Goal: Task Accomplishment & Management: Complete application form

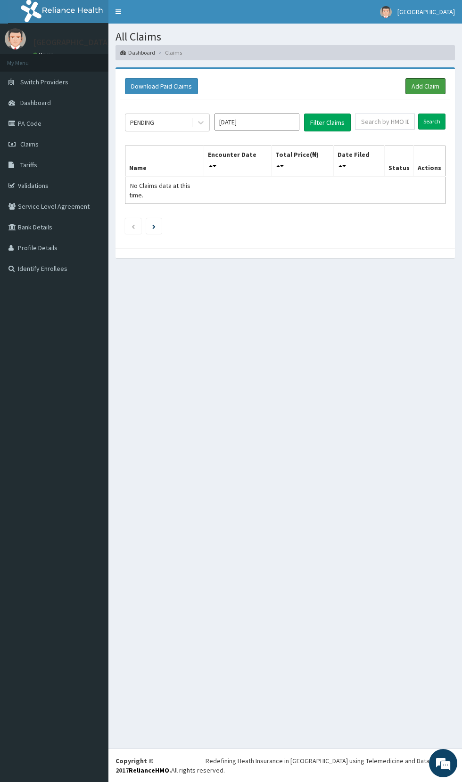
click at [429, 83] on link "Add Claim" at bounding box center [425, 86] width 40 height 16
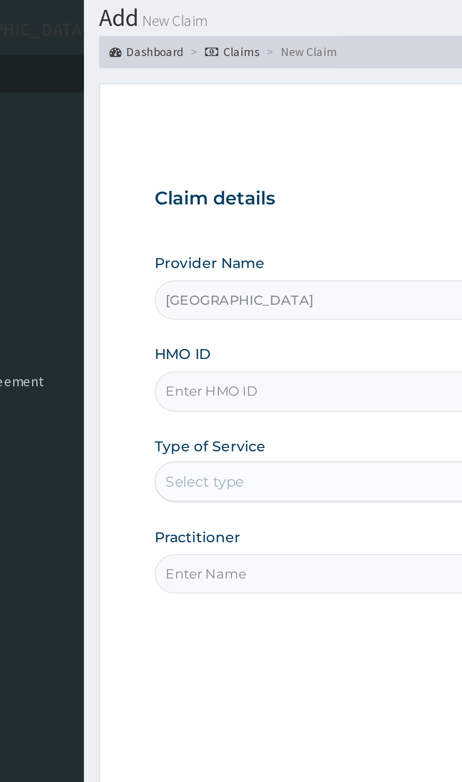
click at [216, 207] on input "HMO ID" at bounding box center [285, 211] width 288 height 18
click at [212, 207] on input "HMO ID" at bounding box center [285, 211] width 288 height 18
click at [206, 209] on input "HMO ID" at bounding box center [285, 211] width 288 height 18
click at [215, 207] on input "HMO ID" at bounding box center [285, 211] width 288 height 18
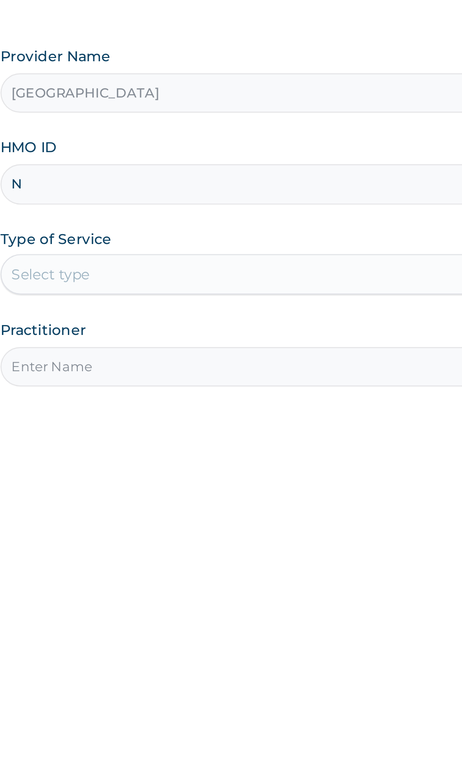
type input "Noa/10041/b"
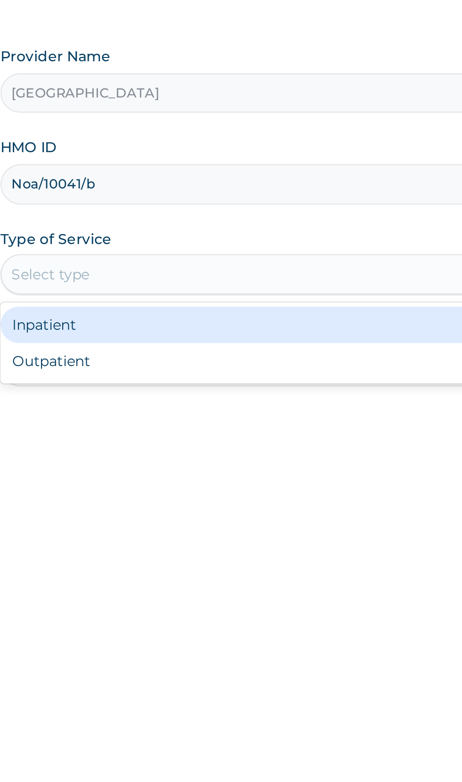
click at [278, 273] on div "Inpatient" at bounding box center [255, 276] width 229 height 17
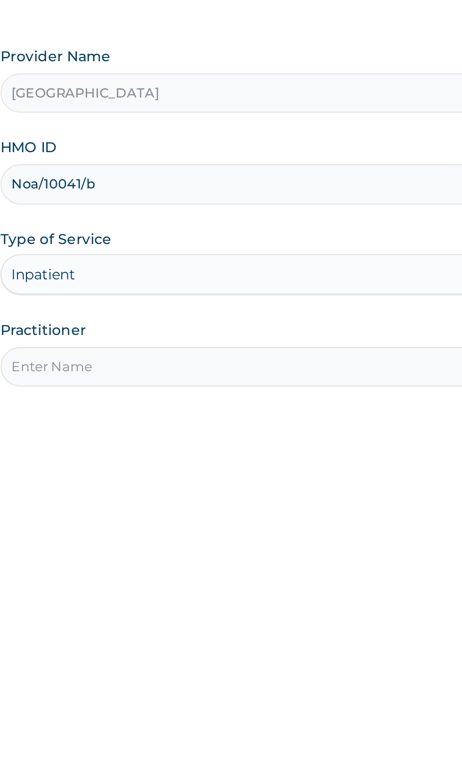
click at [270, 295] on input "Practitioner" at bounding box center [285, 296] width 288 height 18
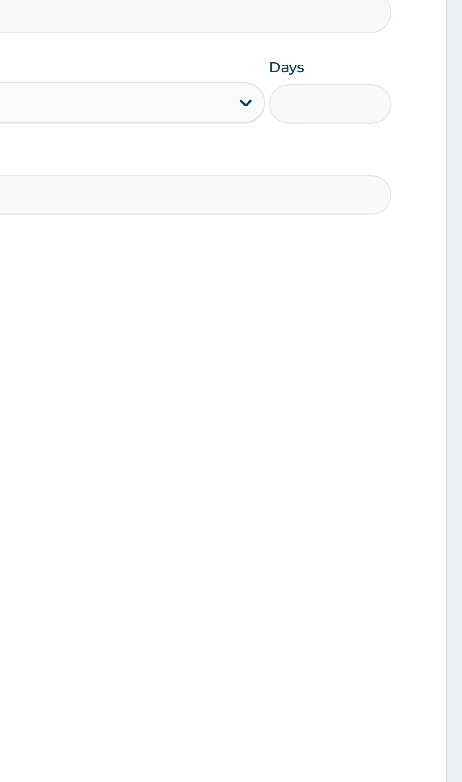
type input "Dr paul"
click at [404, 254] on input "Days" at bounding box center [400, 254] width 57 height 18
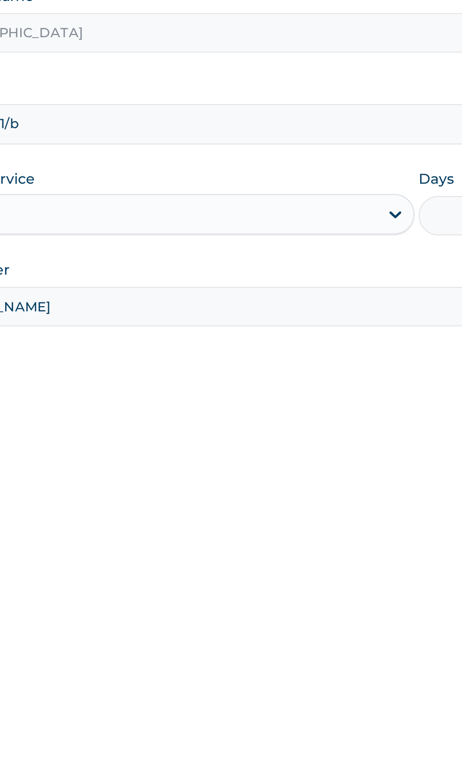
type input "2"
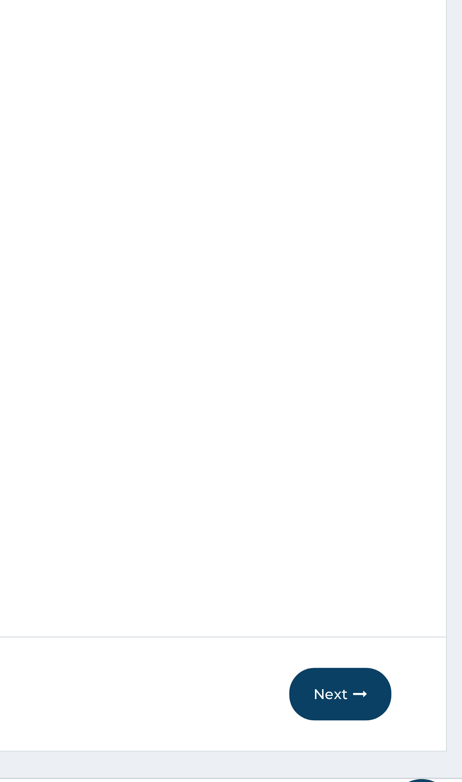
click at [407, 713] on button "Next" at bounding box center [405, 710] width 48 height 25
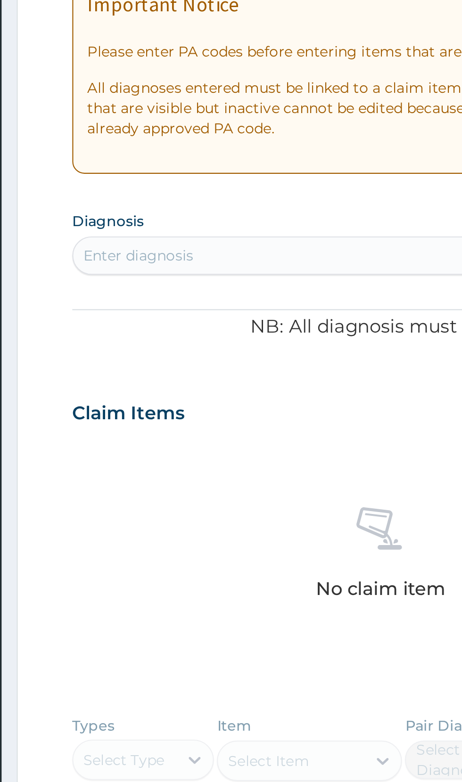
type input "P"
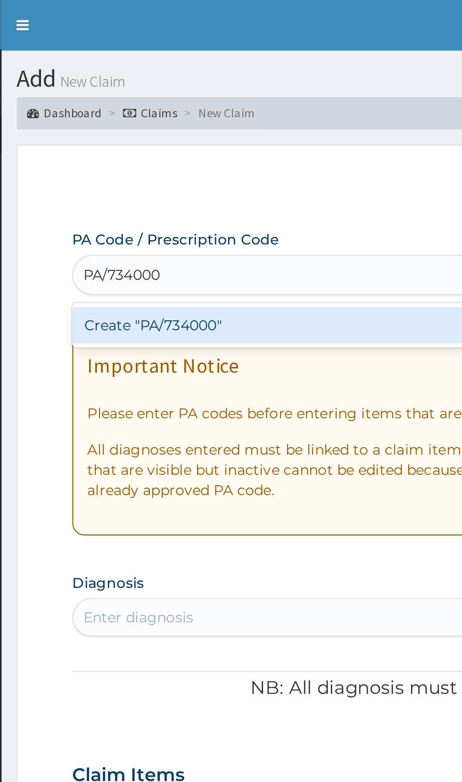
type input "PA/734000"
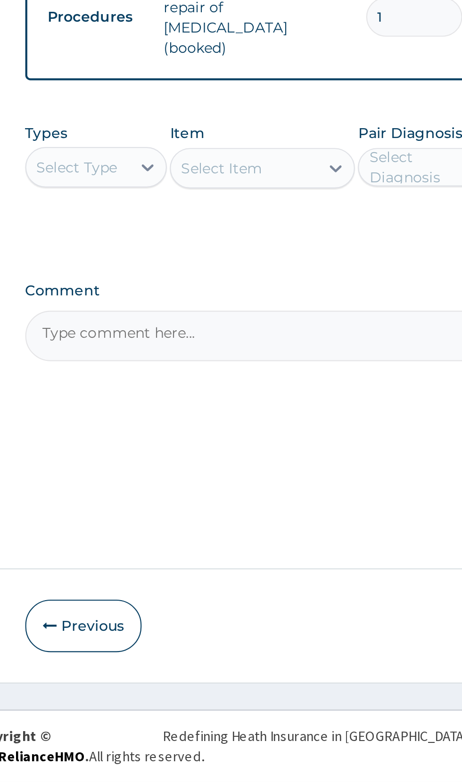
click at [175, 711] on button "Previous" at bounding box center [168, 710] width 54 height 25
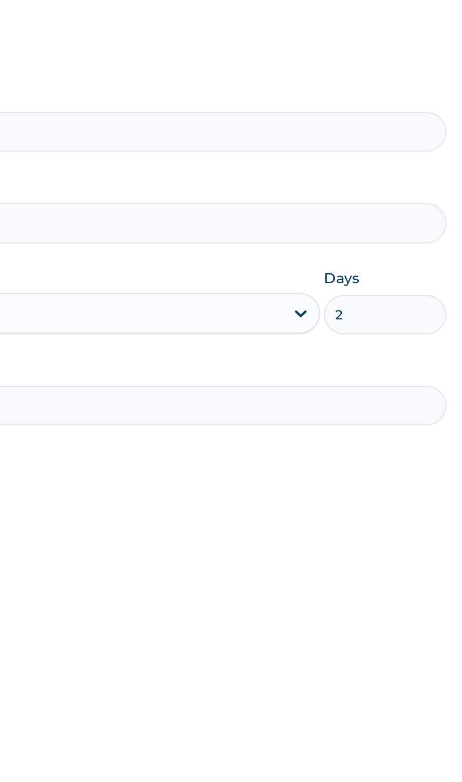
click at [400, 255] on input "2" at bounding box center [400, 254] width 57 height 18
type input "1"
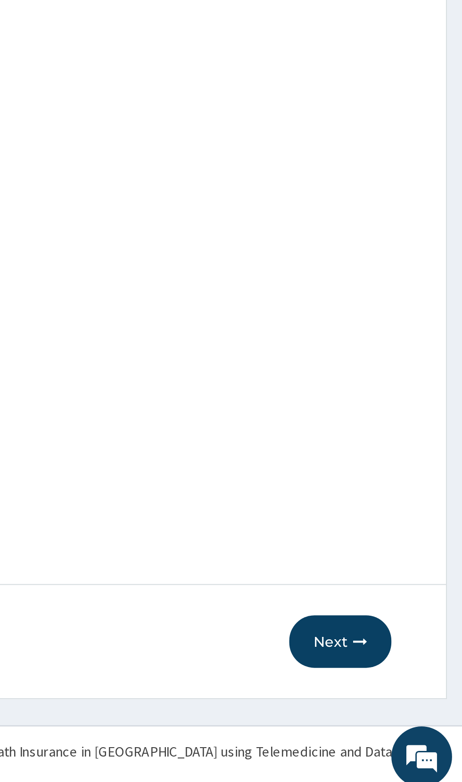
click at [407, 711] on button "Next" at bounding box center [405, 710] width 48 height 25
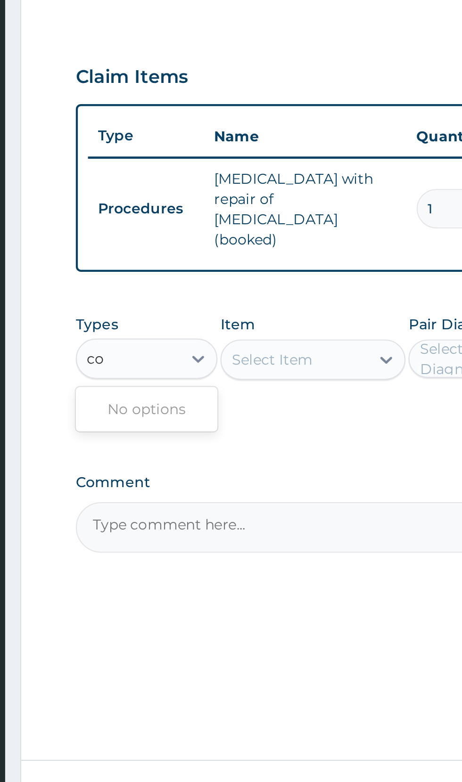
type input "c"
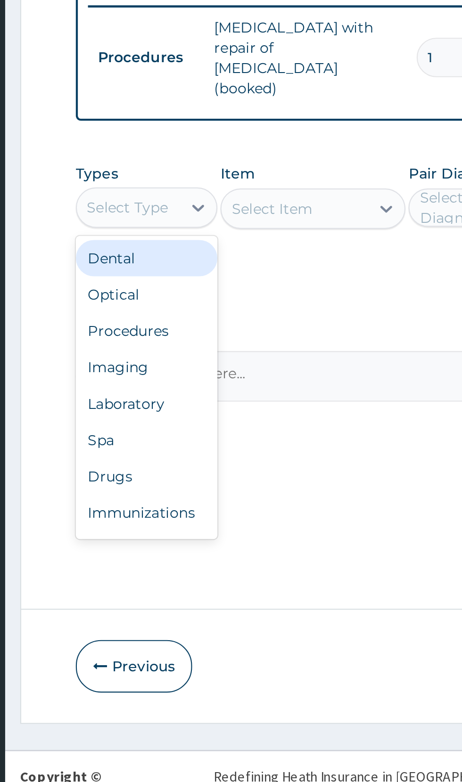
click at [188, 545] on div "Procedures" at bounding box center [174, 553] width 66 height 17
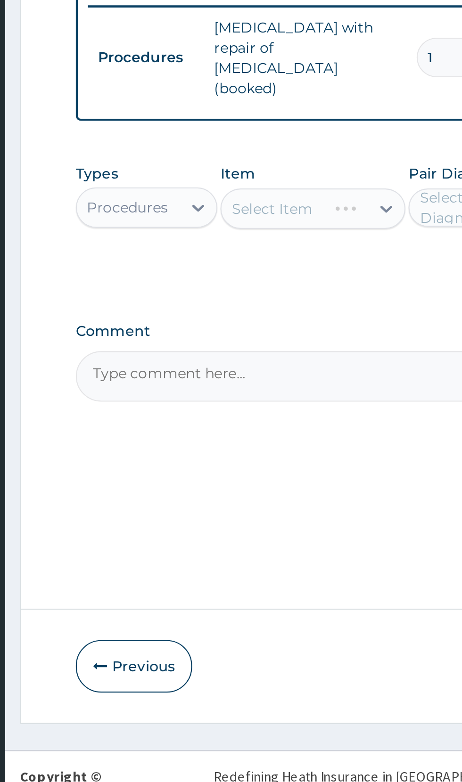
click at [256, 491] on div "Select Item" at bounding box center [252, 496] width 86 height 19
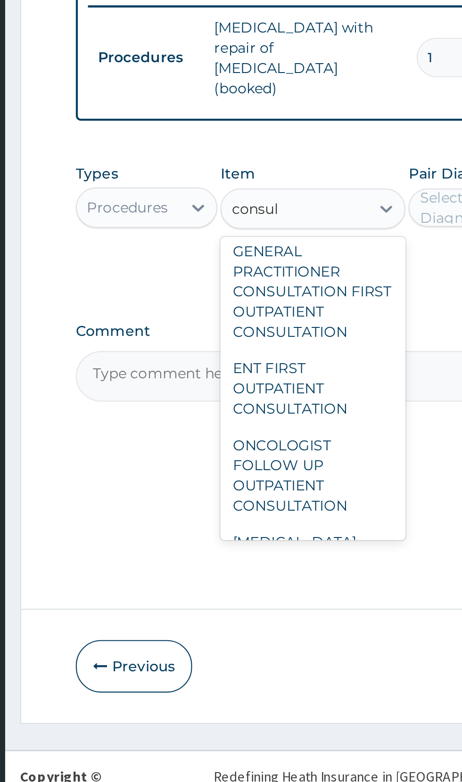
scroll to position [915, 0]
click at [262, 519] on div "GENERAL PRACTITIONER CONSULTATION FIRST OUTPATIENT CONSULTATION" at bounding box center [252, 534] width 86 height 55
type input "consul"
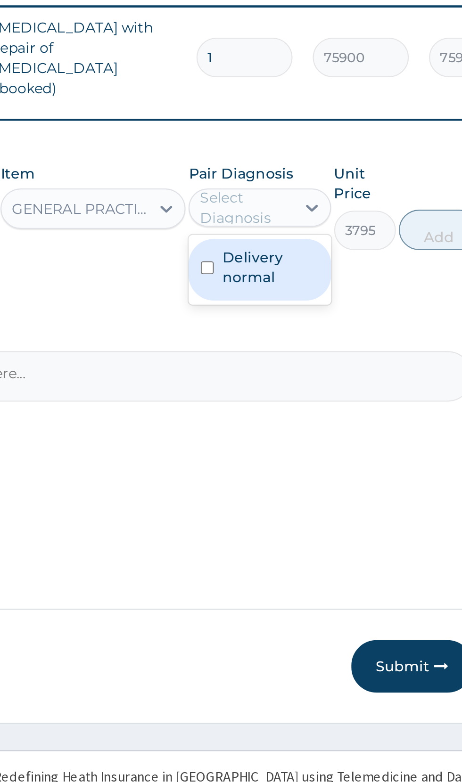
click at [338, 514] on label "Delivery normal" at bounding box center [334, 523] width 45 height 19
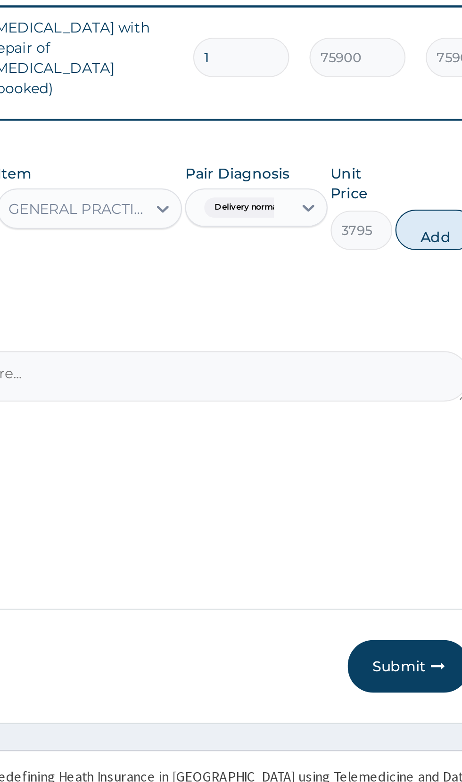
click at [412, 499] on button "Add" at bounding box center [413, 506] width 38 height 19
type input "0"
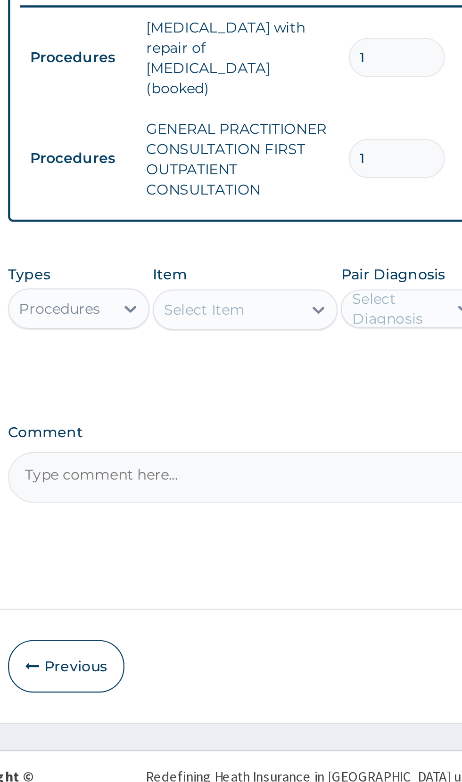
click at [290, 503] on div "PA Code / Prescription Code Enter Code(Secondary Care Only) Encounter Date 11-0…" at bounding box center [285, 370] width 288 height 526
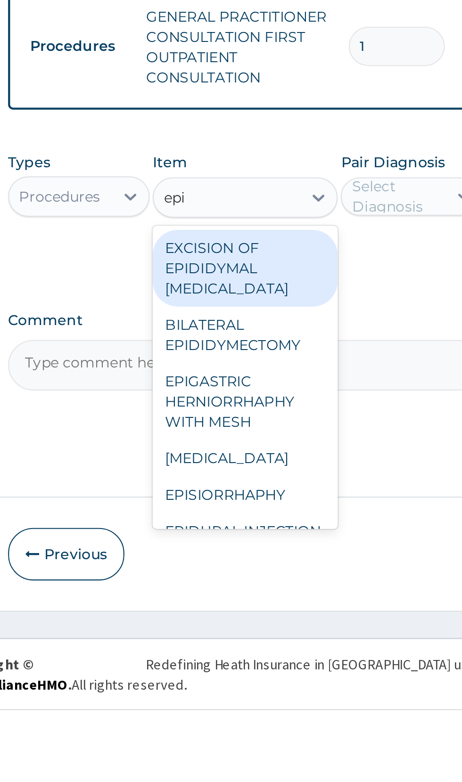
scroll to position [0, 0]
type input "epi"
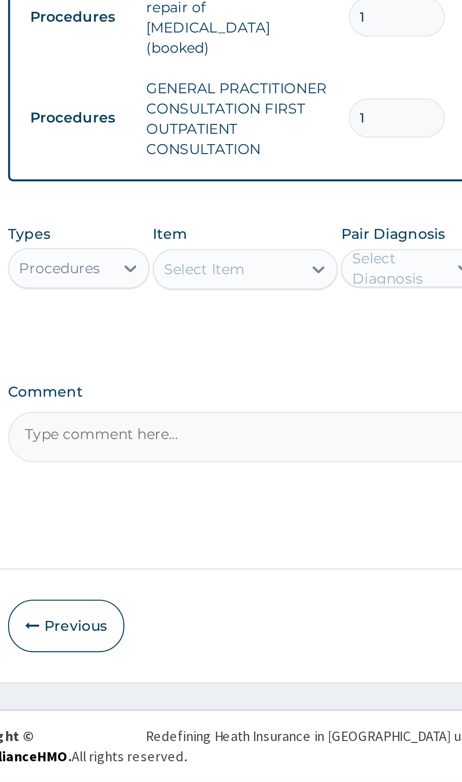
click at [250, 501] on div "PA Code / Prescription Code Enter Code(Secondary Care Only) Encounter Date 11-0…" at bounding box center [285, 370] width 288 height 526
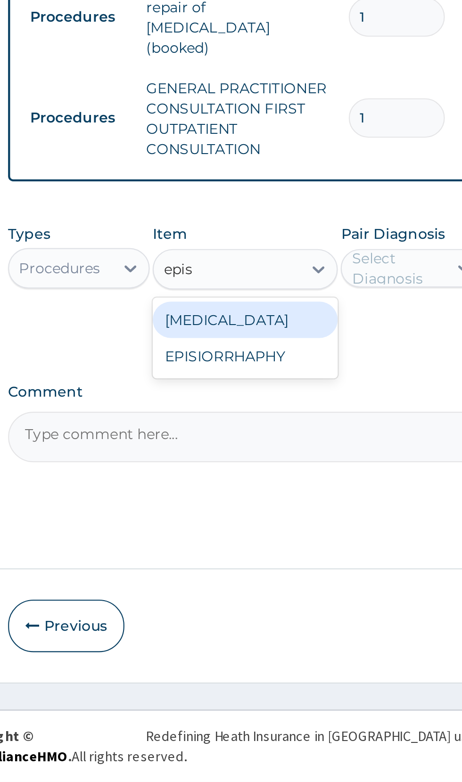
click at [267, 559] on div "EPISIOTOMY" at bounding box center [252, 567] width 86 height 17
type input "epis"
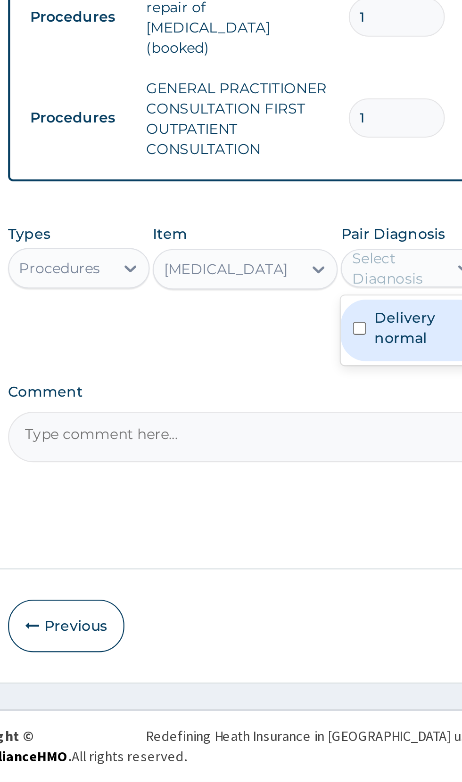
click at [324, 561] on label "Delivery normal" at bounding box center [334, 570] width 45 height 19
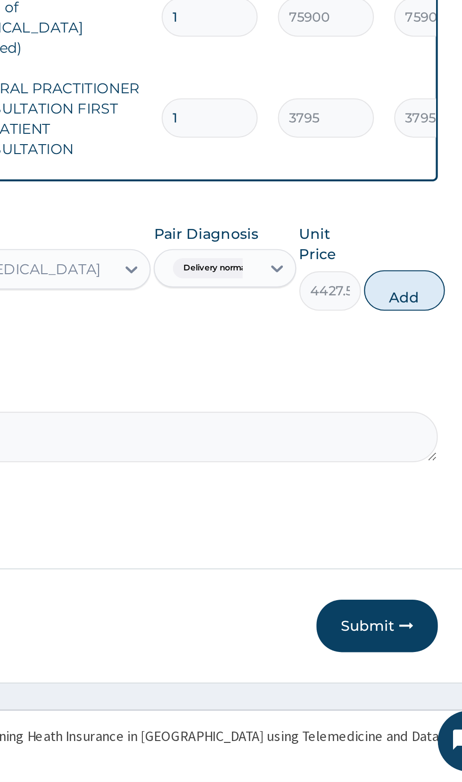
click at [415, 544] on button "Add" at bounding box center [413, 553] width 38 height 19
type input "0"
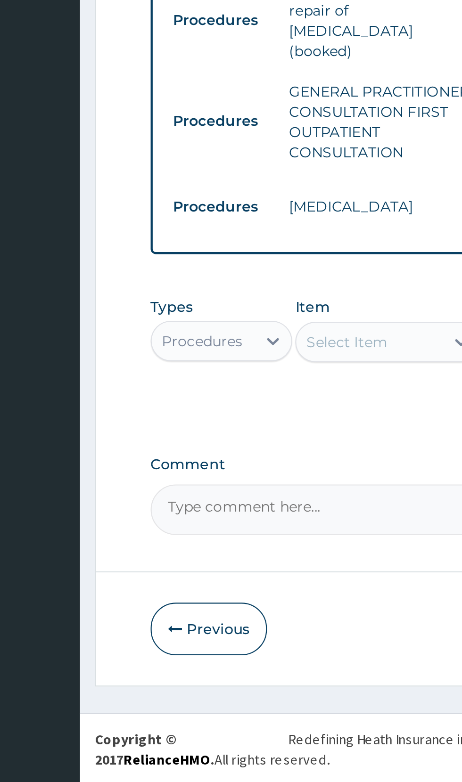
click at [216, 644] on textarea "Comment" at bounding box center [285, 654] width 288 height 24
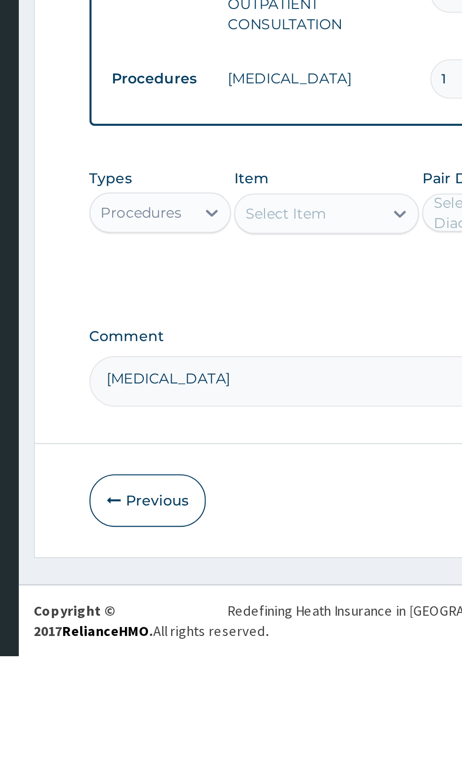
click at [175, 642] on textarea "Episiotomy" at bounding box center [285, 654] width 288 height 24
click at [224, 642] on textarea "Episiotomy" at bounding box center [285, 654] width 288 height 24
click at [213, 645] on textarea "Episiotomy" at bounding box center [285, 654] width 288 height 24
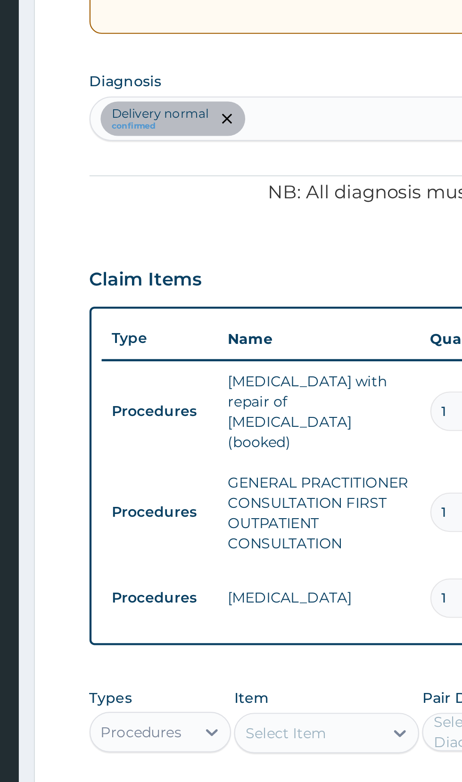
type textarea "Episiotomy was done at the process of the delivery"
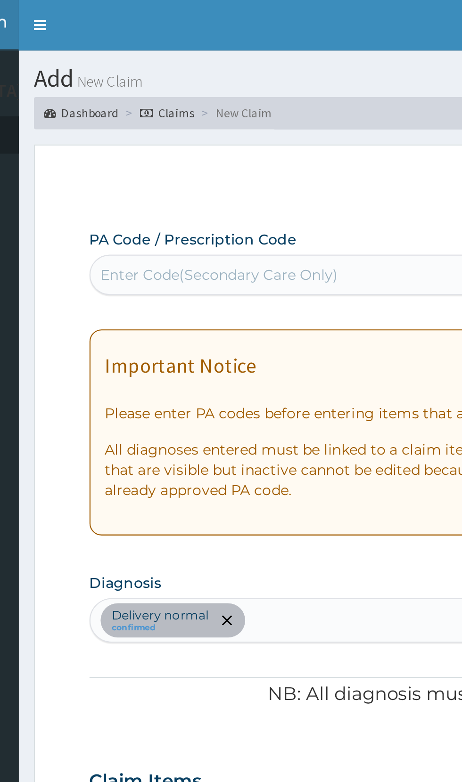
click at [121, 11] on link "Toggle navigation" at bounding box center [118, 12] width 20 height 24
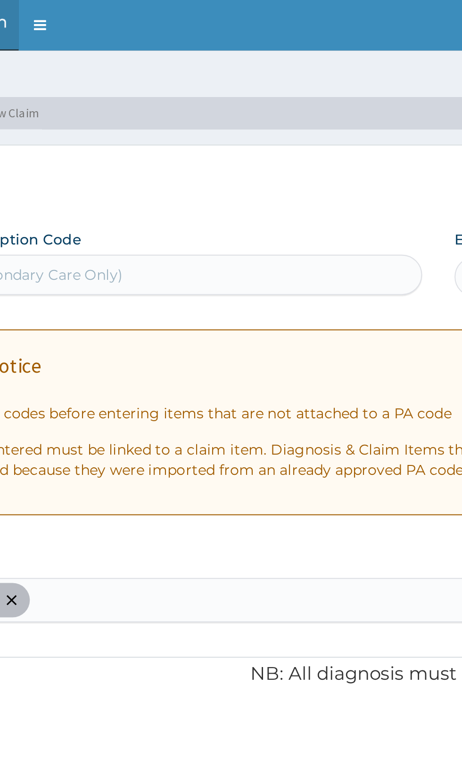
click at [123, 18] on link "Toggle navigation" at bounding box center [118, 12] width 20 height 24
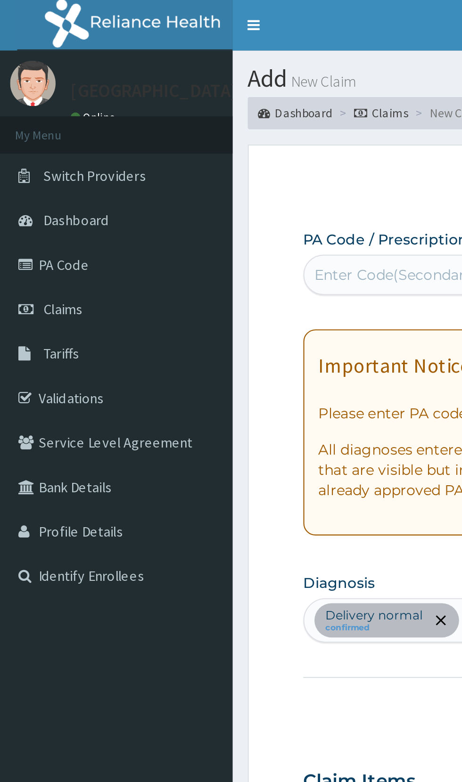
click at [38, 123] on link "PA Code" at bounding box center [54, 123] width 108 height 21
